Goal: Information Seeking & Learning: Learn about a topic

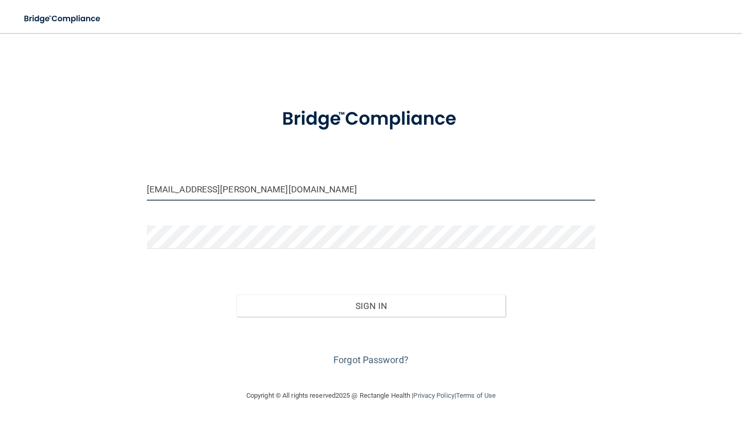
type input "[EMAIL_ADDRESS][PERSON_NAME][DOMAIN_NAME]"
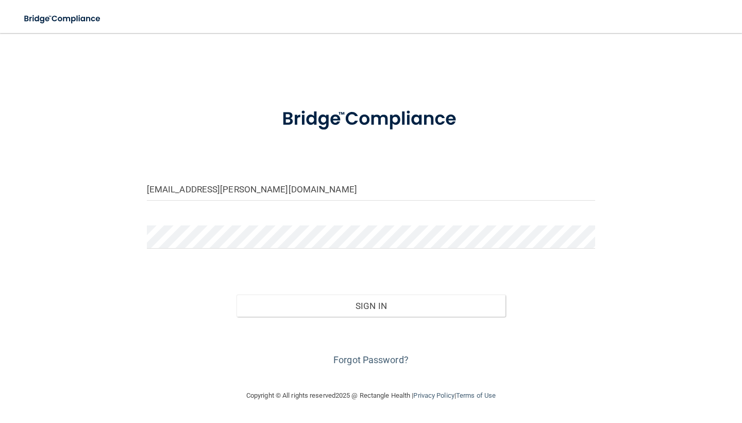
click at [306, 224] on form "[EMAIL_ADDRESS][PERSON_NAME][DOMAIN_NAME] Invalid email/password. You don't hav…" at bounding box center [371, 231] width 448 height 273
click at [371, 305] on button "Sign In" at bounding box center [371, 305] width 269 height 23
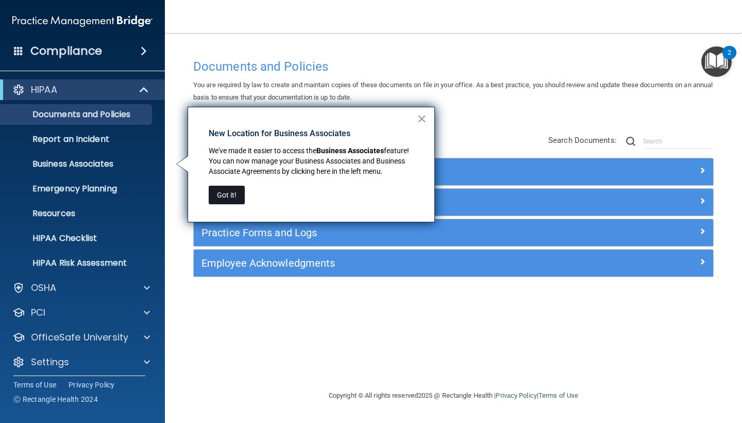
click at [230, 189] on button "Got it!" at bounding box center [227, 195] width 36 height 19
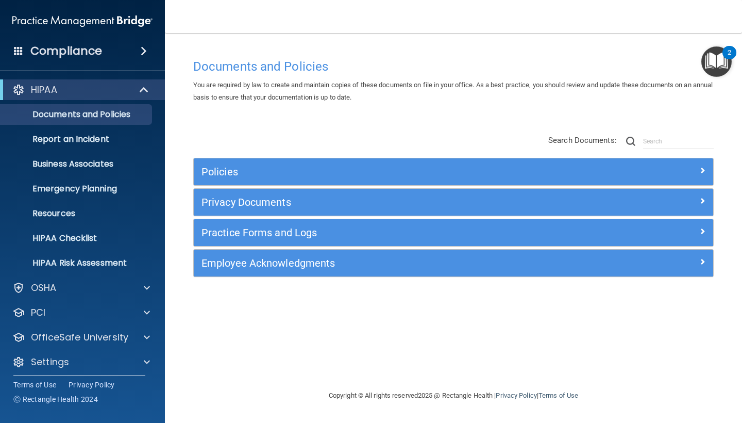
click at [699, 173] on span at bounding box center [702, 170] width 6 height 12
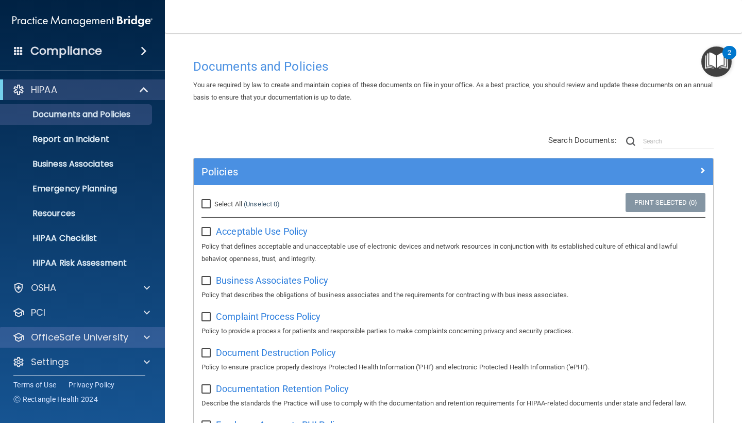
click at [141, 334] on div at bounding box center [145, 337] width 26 height 12
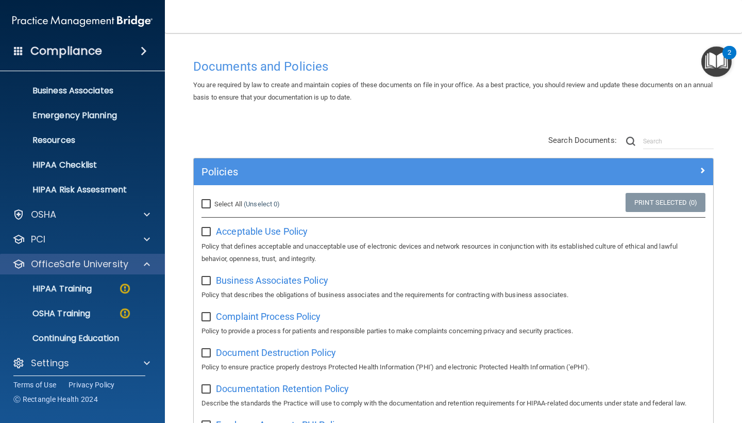
scroll to position [78, 0]
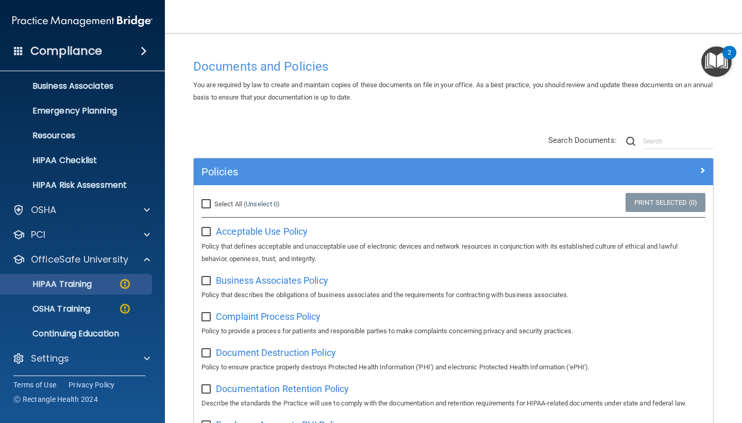
click at [99, 288] on div "HIPAA Training" at bounding box center [77, 284] width 141 height 10
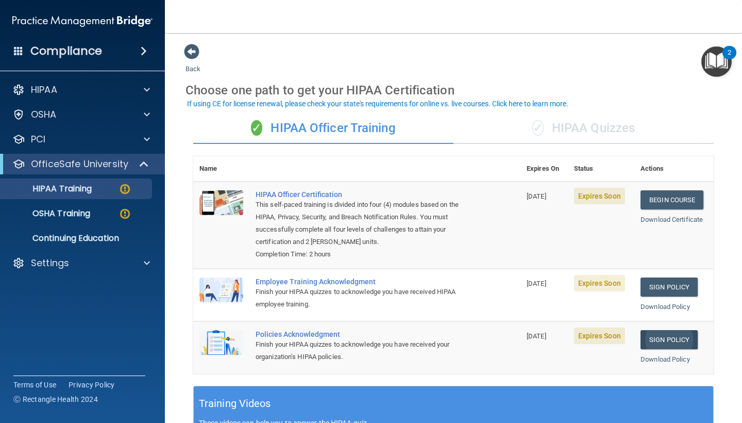
click at [659, 335] on link "Sign Policy" at bounding box center [669, 339] width 57 height 19
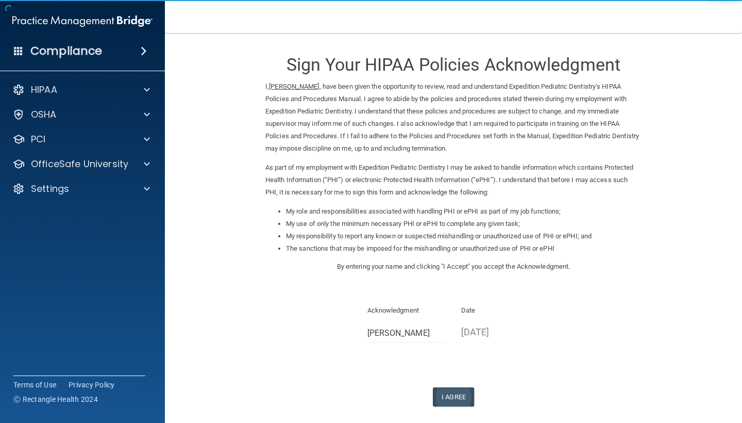
click at [454, 387] on button "I Agree" at bounding box center [453, 396] width 41 height 19
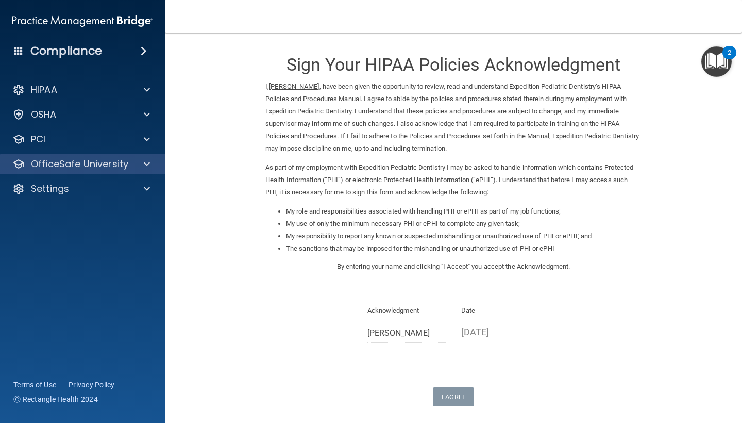
click at [146, 170] on span at bounding box center [147, 164] width 6 height 12
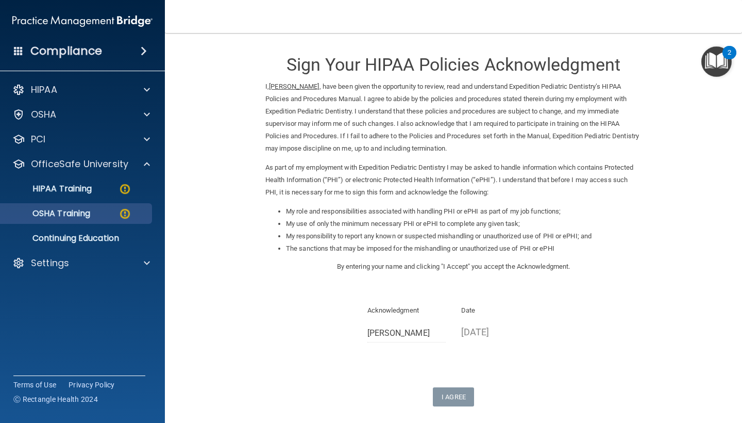
click at [105, 215] on div "OSHA Training" at bounding box center [77, 213] width 141 height 10
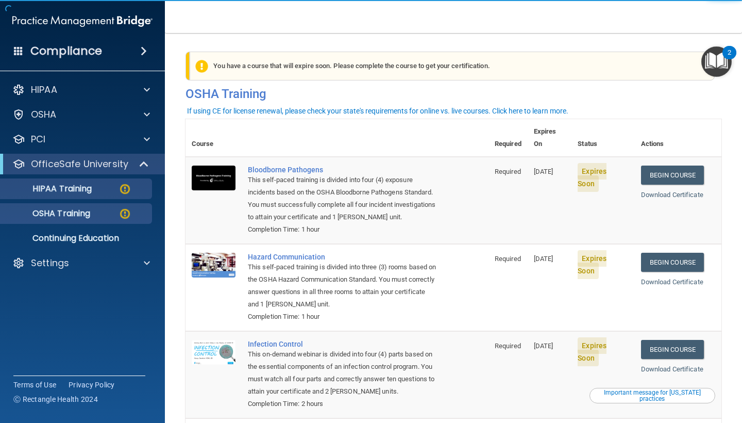
click at [128, 188] on img at bounding box center [125, 188] width 13 height 13
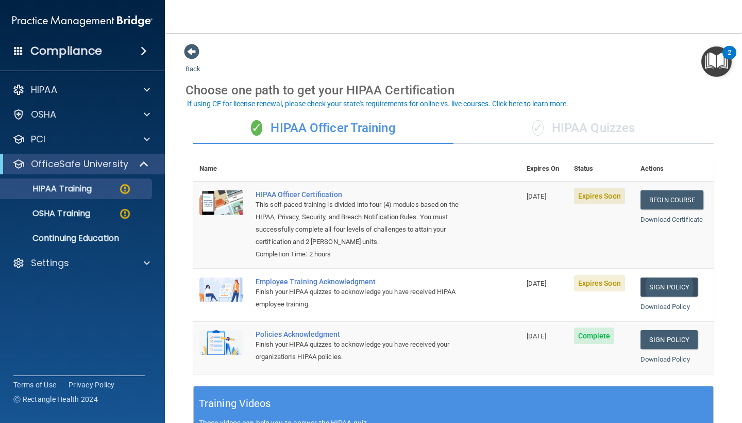
click at [649, 279] on link "Sign Policy" at bounding box center [669, 286] width 57 height 19
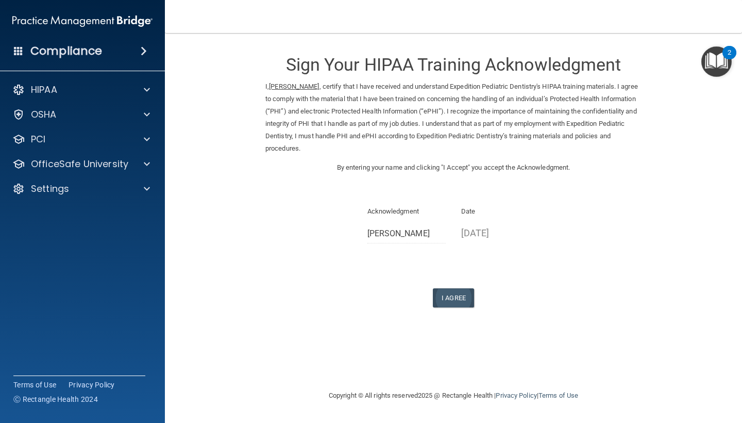
click at [460, 295] on button "I Agree" at bounding box center [453, 297] width 41 height 19
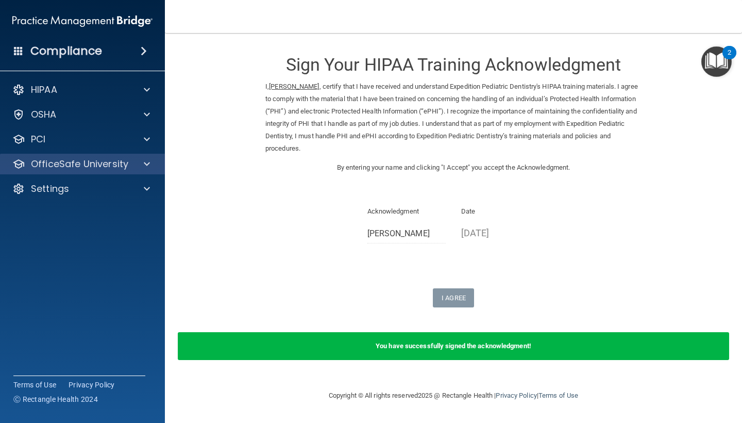
click at [121, 174] on div "OfficeSafe University" at bounding box center [82, 164] width 165 height 21
click at [137, 166] on div at bounding box center [145, 164] width 26 height 12
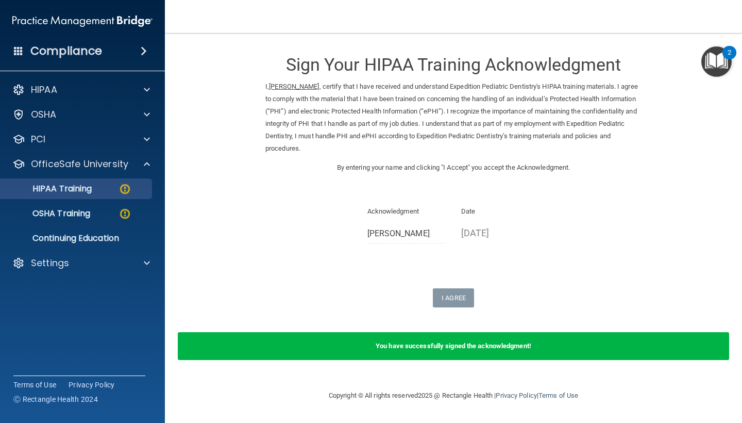
click at [112, 188] on div "HIPAA Training" at bounding box center [77, 188] width 141 height 10
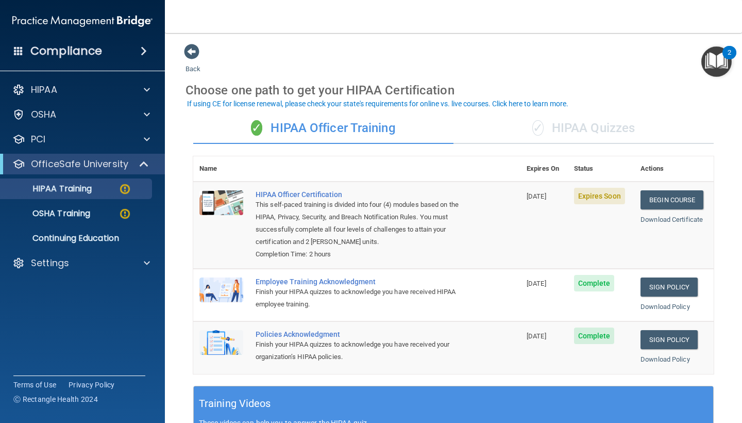
click at [605, 130] on div "✓ HIPAA Quizzes" at bounding box center [583, 128] width 260 height 31
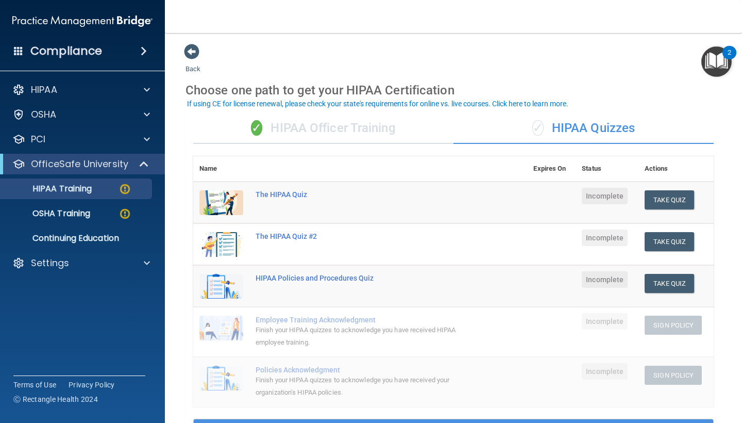
click at [392, 121] on div "✓ HIPAA Officer Training" at bounding box center [323, 128] width 260 height 31
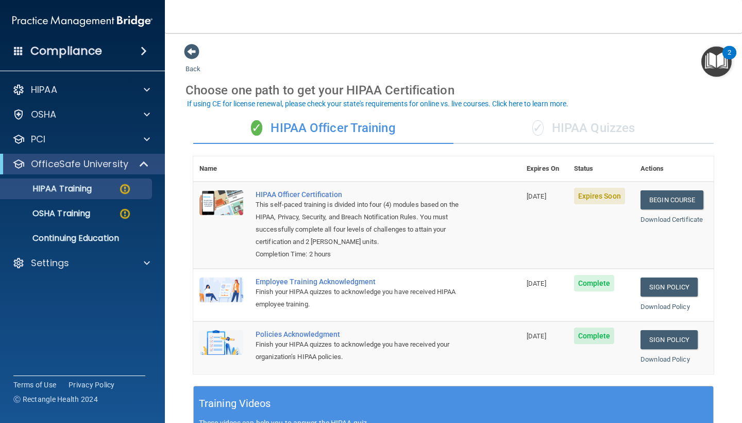
click at [634, 137] on div "✓ HIPAA Quizzes" at bounding box center [583, 128] width 260 height 31
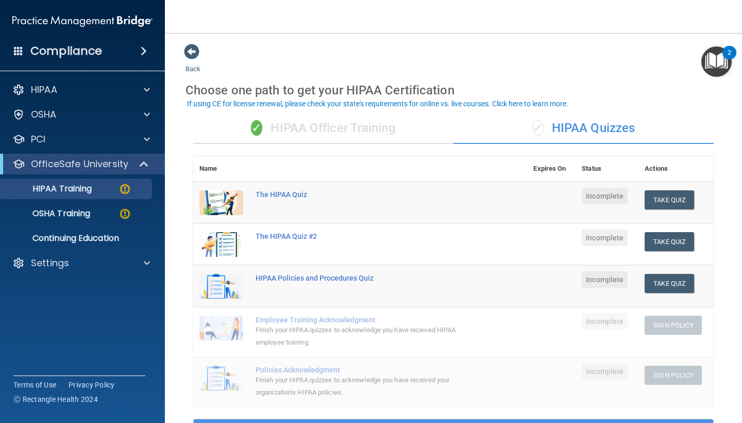
click at [349, 126] on div "✓ HIPAA Officer Training" at bounding box center [323, 128] width 260 height 31
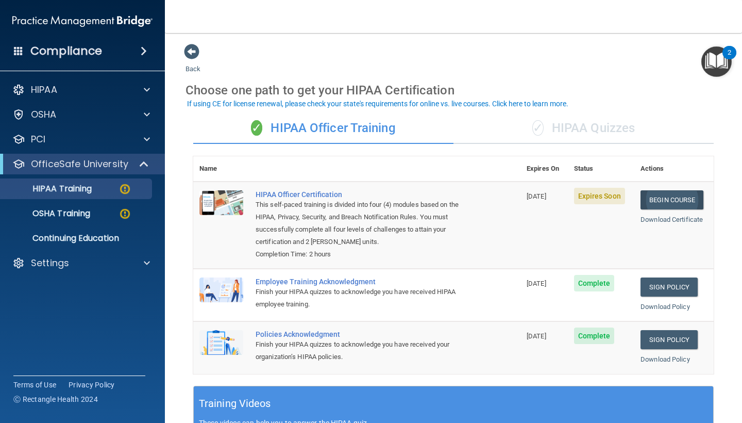
click at [677, 200] on link "Begin Course" at bounding box center [672, 199] width 63 height 19
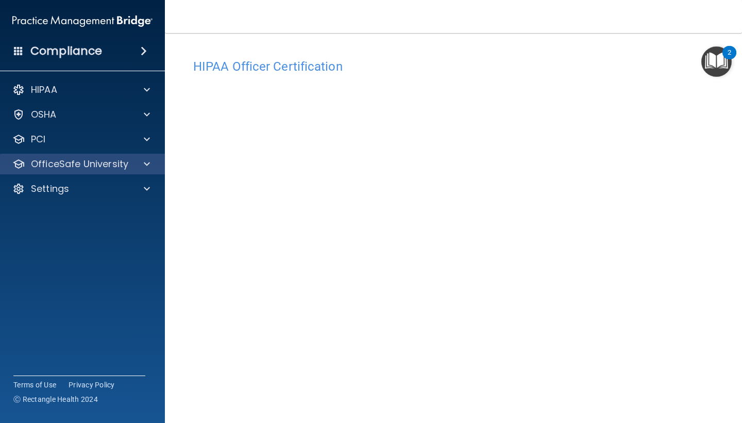
click at [145, 165] on span at bounding box center [147, 164] width 6 height 12
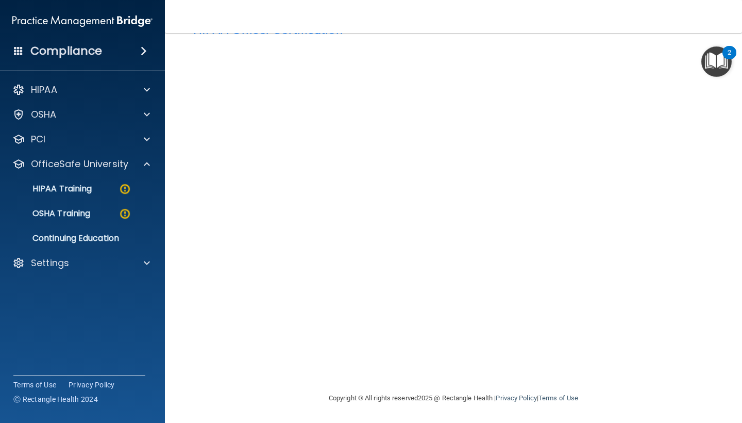
scroll to position [36, 0]
click at [76, 213] on p "OSHA Training" at bounding box center [48, 213] width 83 height 10
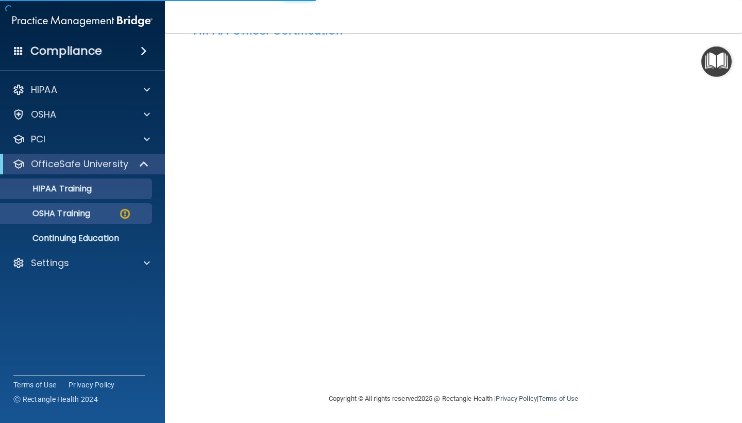
click at [81, 182] on link "HIPAA Training" at bounding box center [71, 188] width 162 height 21
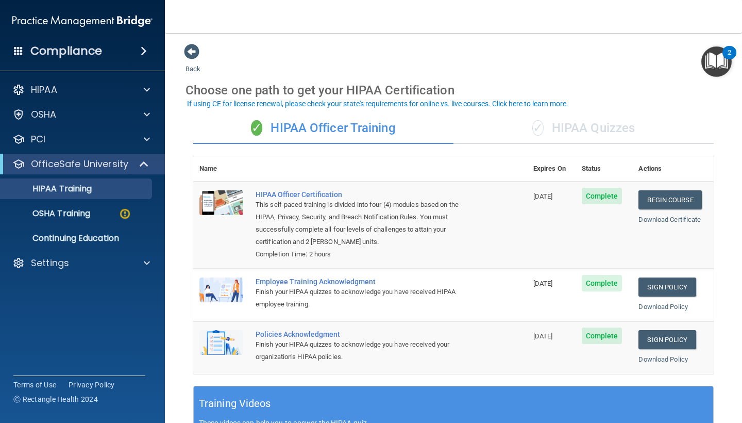
click at [574, 129] on div "✓ HIPAA Quizzes" at bounding box center [583, 128] width 260 height 31
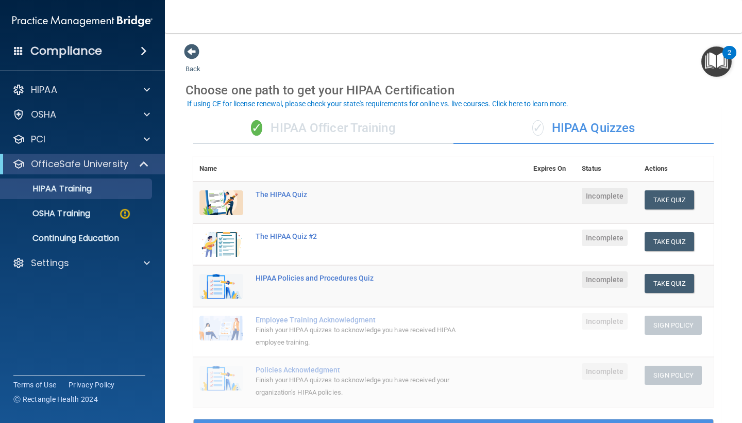
click at [394, 133] on div "✓ HIPAA Officer Training" at bounding box center [323, 128] width 260 height 31
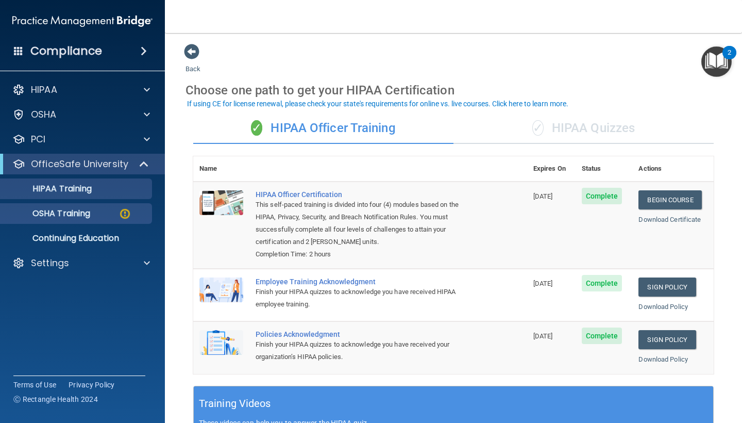
click at [111, 209] on div "OSHA Training" at bounding box center [77, 213] width 141 height 10
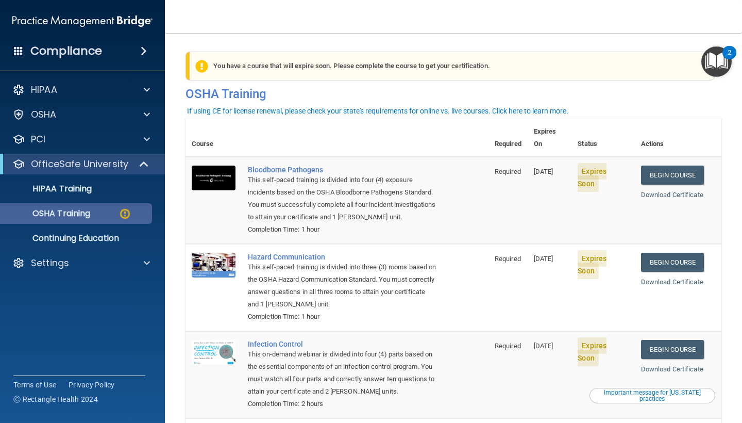
click at [111, 211] on div "OSHA Training" at bounding box center [77, 213] width 141 height 10
click at [477, 86] on div "You have a course that has expired or is incomplete. Please complete the course…" at bounding box center [453, 79] width 551 height 55
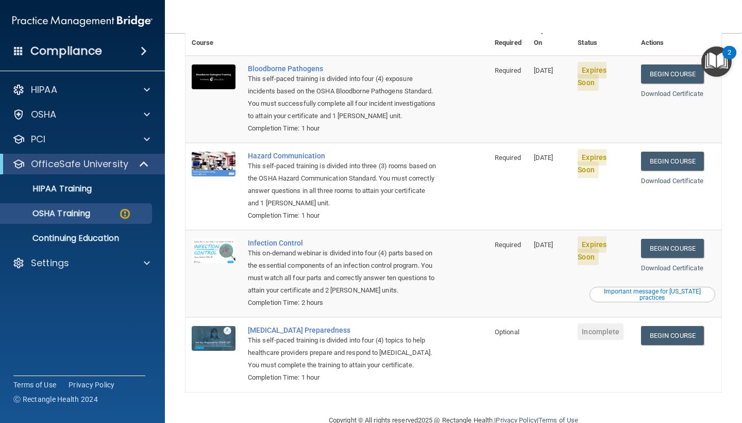
scroll to position [100, 0]
